Goal: Obtain resource: Obtain resource

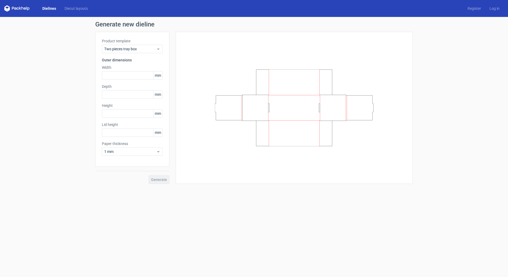
click at [51, 7] on link "Dielines" at bounding box center [49, 8] width 22 height 5
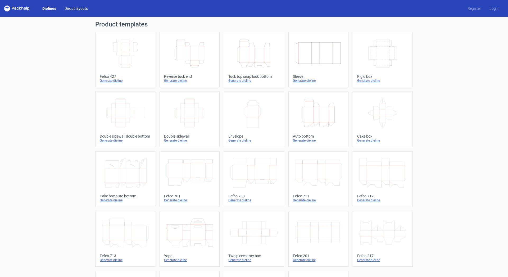
click at [79, 8] on link "Diecut layouts" at bounding box center [76, 8] width 32 height 5
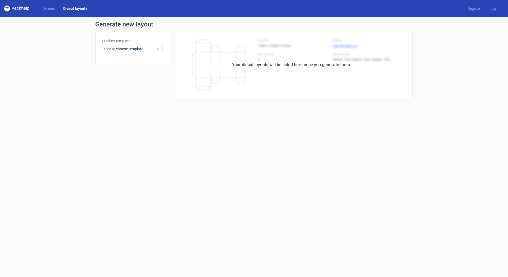
click at [145, 44] on div "Product template Please choose template" at bounding box center [132, 45] width 61 height 15
click at [146, 49] on span "Please choose template" at bounding box center [130, 48] width 52 height 5
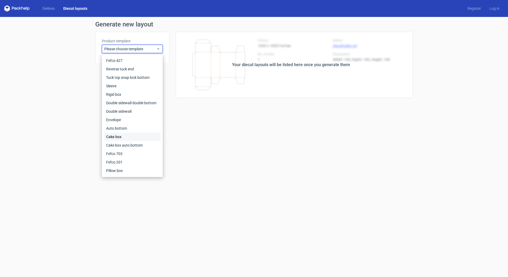
click at [122, 135] on div "Cake box" at bounding box center [132, 137] width 57 height 8
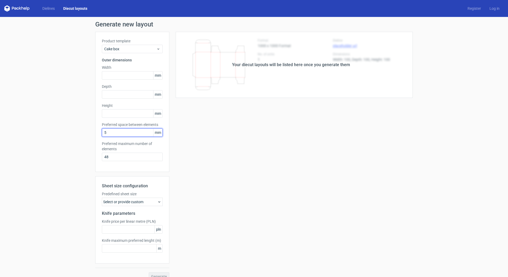
click at [133, 130] on input "5" at bounding box center [132, 132] width 61 height 8
